Goal: Task Accomplishment & Management: Use online tool/utility

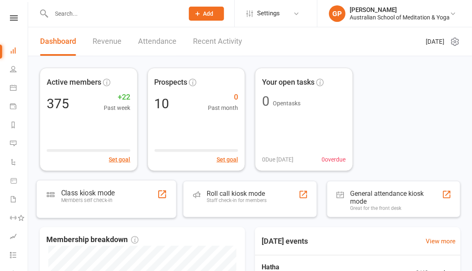
click at [83, 198] on div "Members self check-in" at bounding box center [88, 201] width 54 height 6
click at [109, 192] on div "Class kiosk mode" at bounding box center [88, 193] width 54 height 8
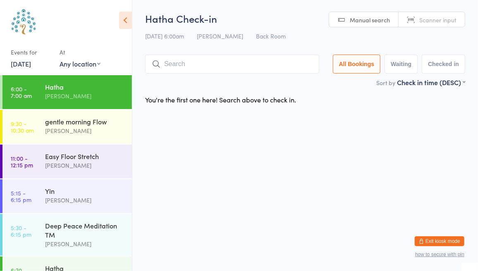
click at [424, 33] on div "11 Aug 6:00am Sean Stocker Back Room" at bounding box center [305, 36] width 320 height 14
click at [426, 24] on link "Scanner input" at bounding box center [432, 20] width 66 height 16
type input "8336"
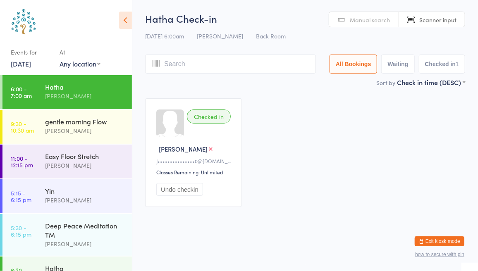
click at [364, 23] on span "Manual search" at bounding box center [370, 20] width 40 height 8
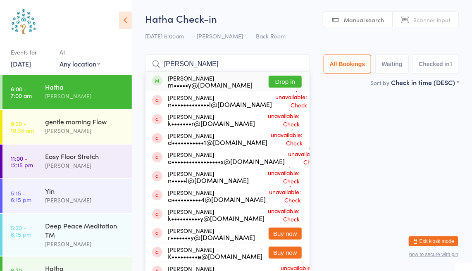
type input "nichael kelly"
click at [287, 85] on button "Drop in" at bounding box center [285, 82] width 33 height 12
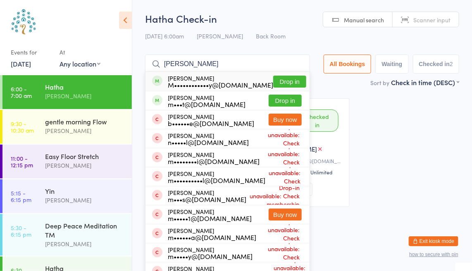
type input "michael tansky"
click at [295, 81] on button "Drop in" at bounding box center [289, 82] width 33 height 12
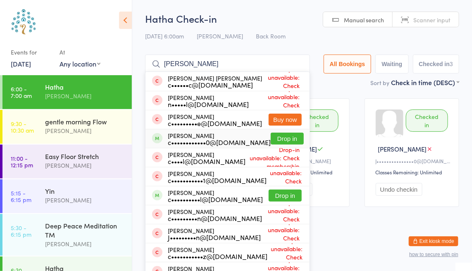
type input "cher"
click at [288, 140] on button "Drop in" at bounding box center [287, 139] width 33 height 12
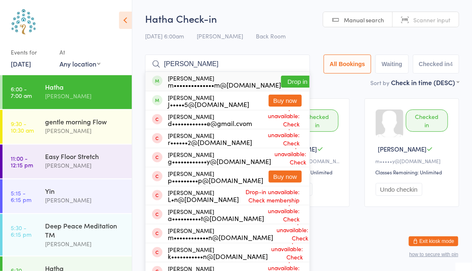
type input "merlin mcclay"
click at [293, 84] on button "Drop in" at bounding box center [297, 82] width 33 height 12
